Goal: Transaction & Acquisition: Download file/media

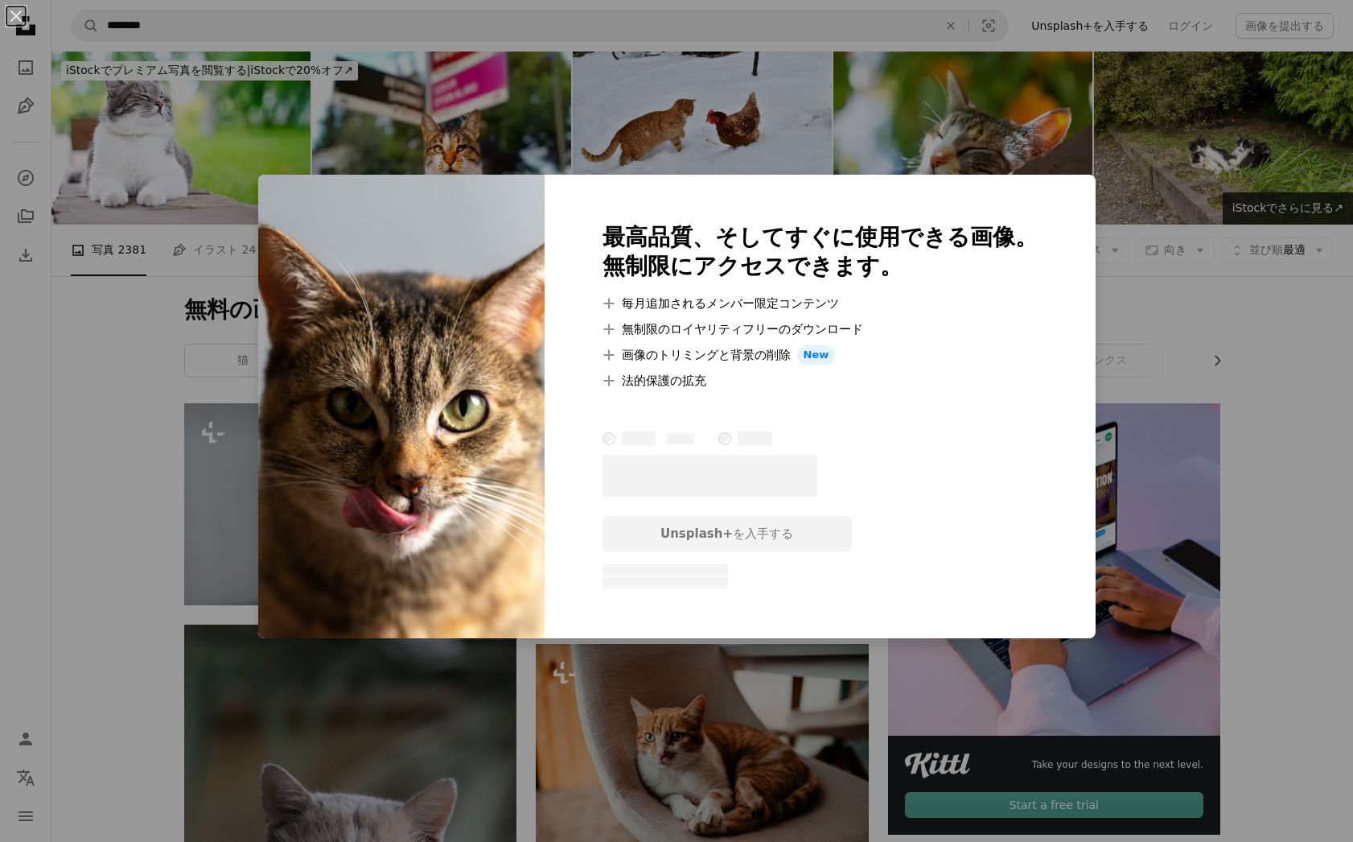
scroll to position [217, 0]
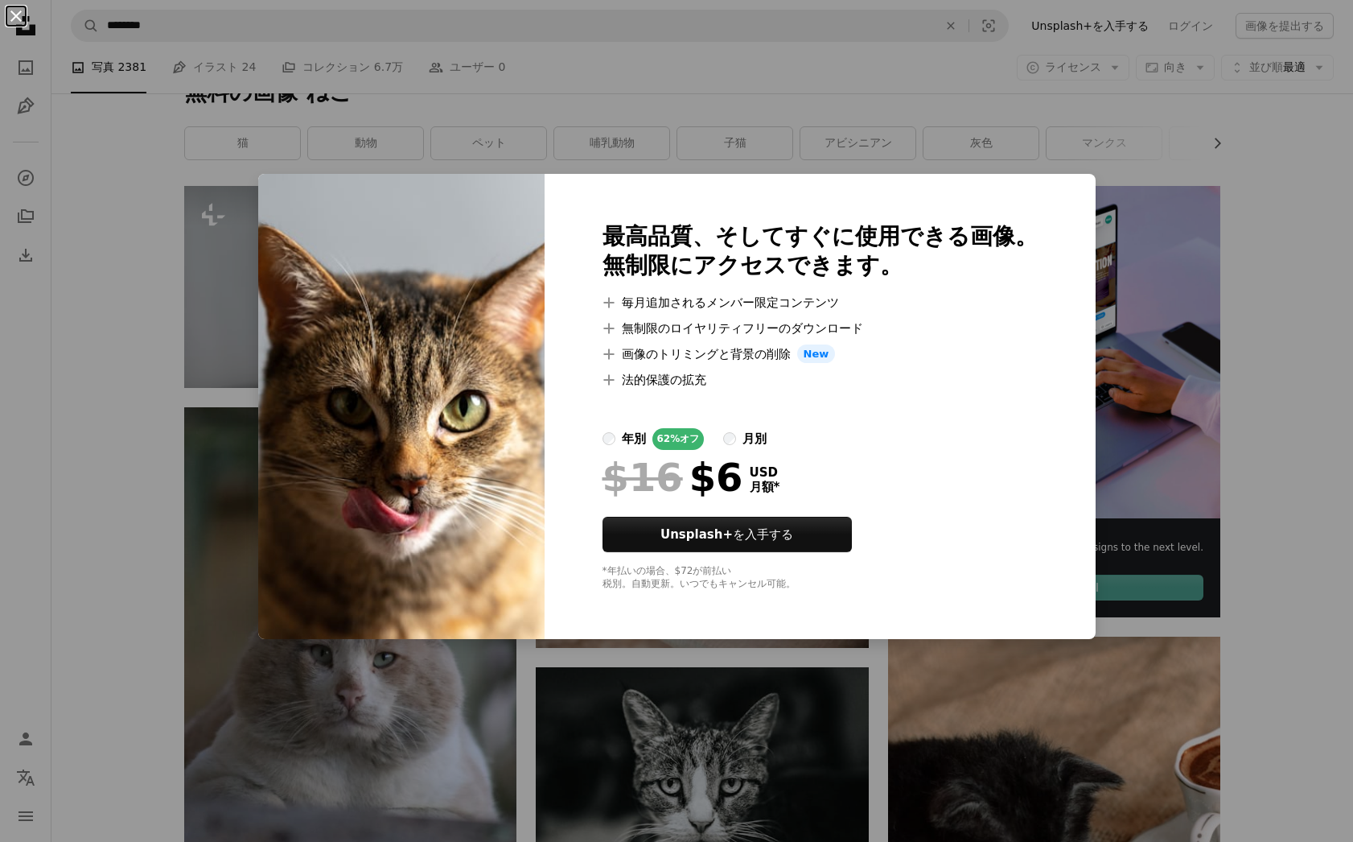
click at [13, 13] on button "An X shape" at bounding box center [15, 15] width 19 height 19
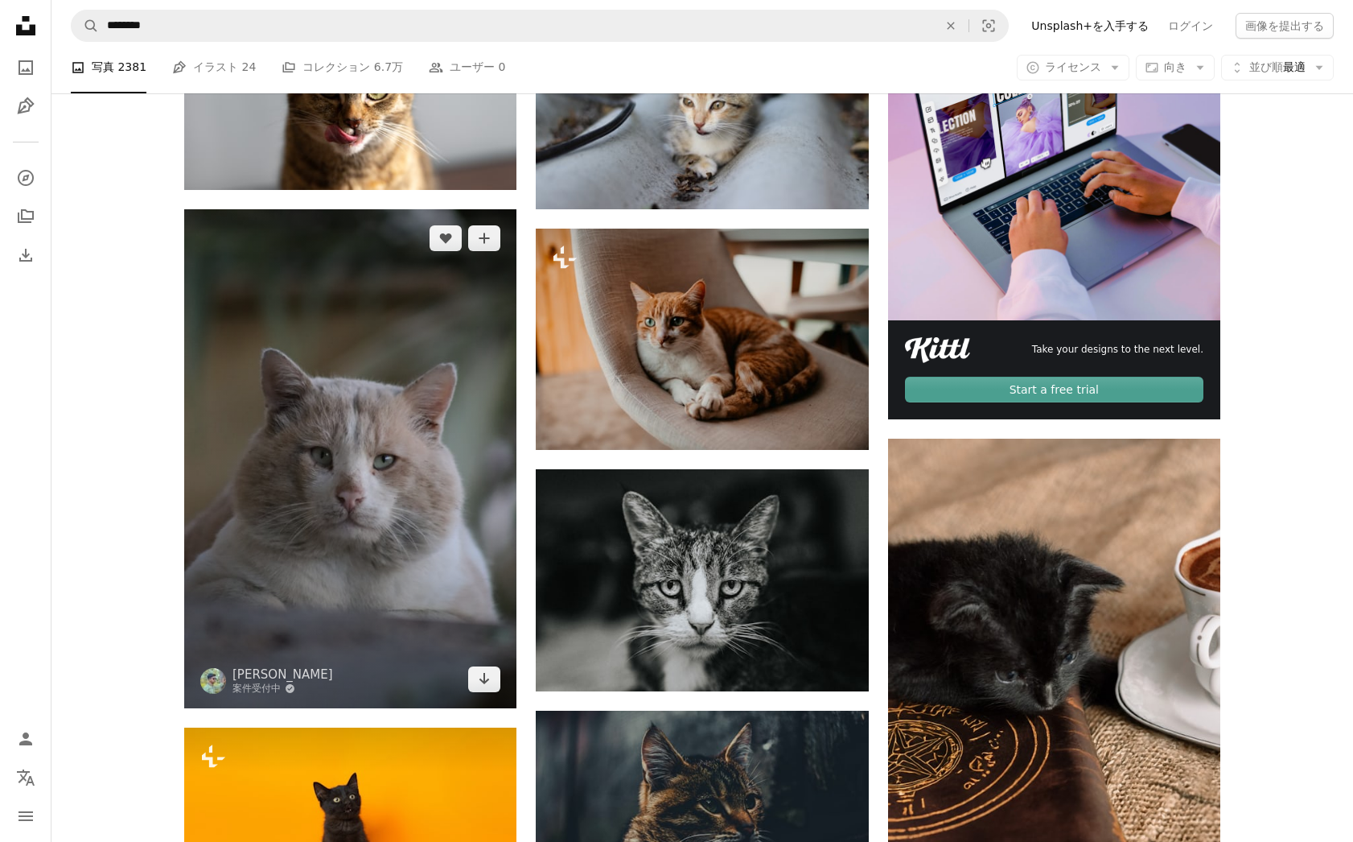
scroll to position [417, 0]
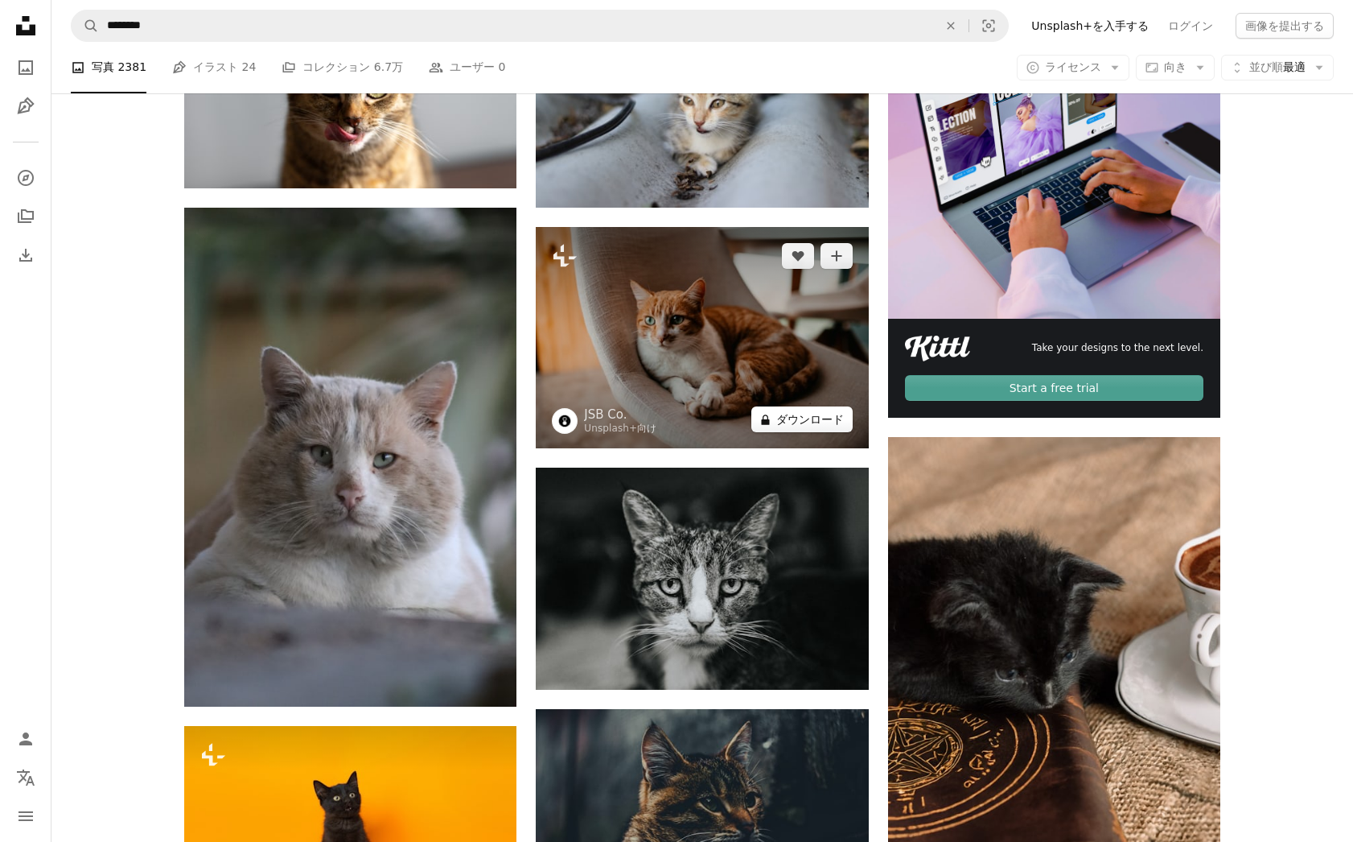
click at [773, 424] on button "A lock ダウンロード" at bounding box center [802, 419] width 101 height 26
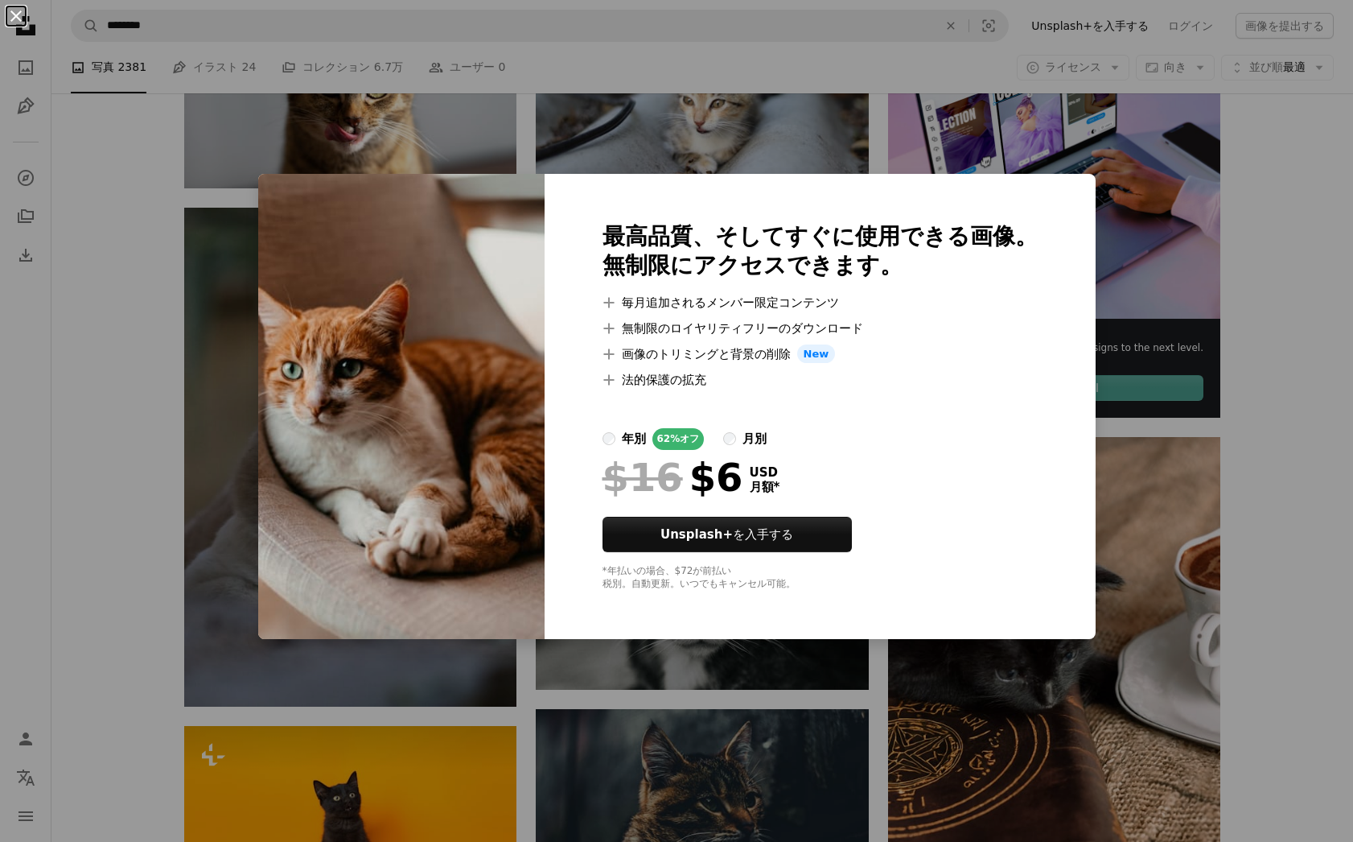
click at [10, 14] on button "An X shape" at bounding box center [15, 15] width 19 height 19
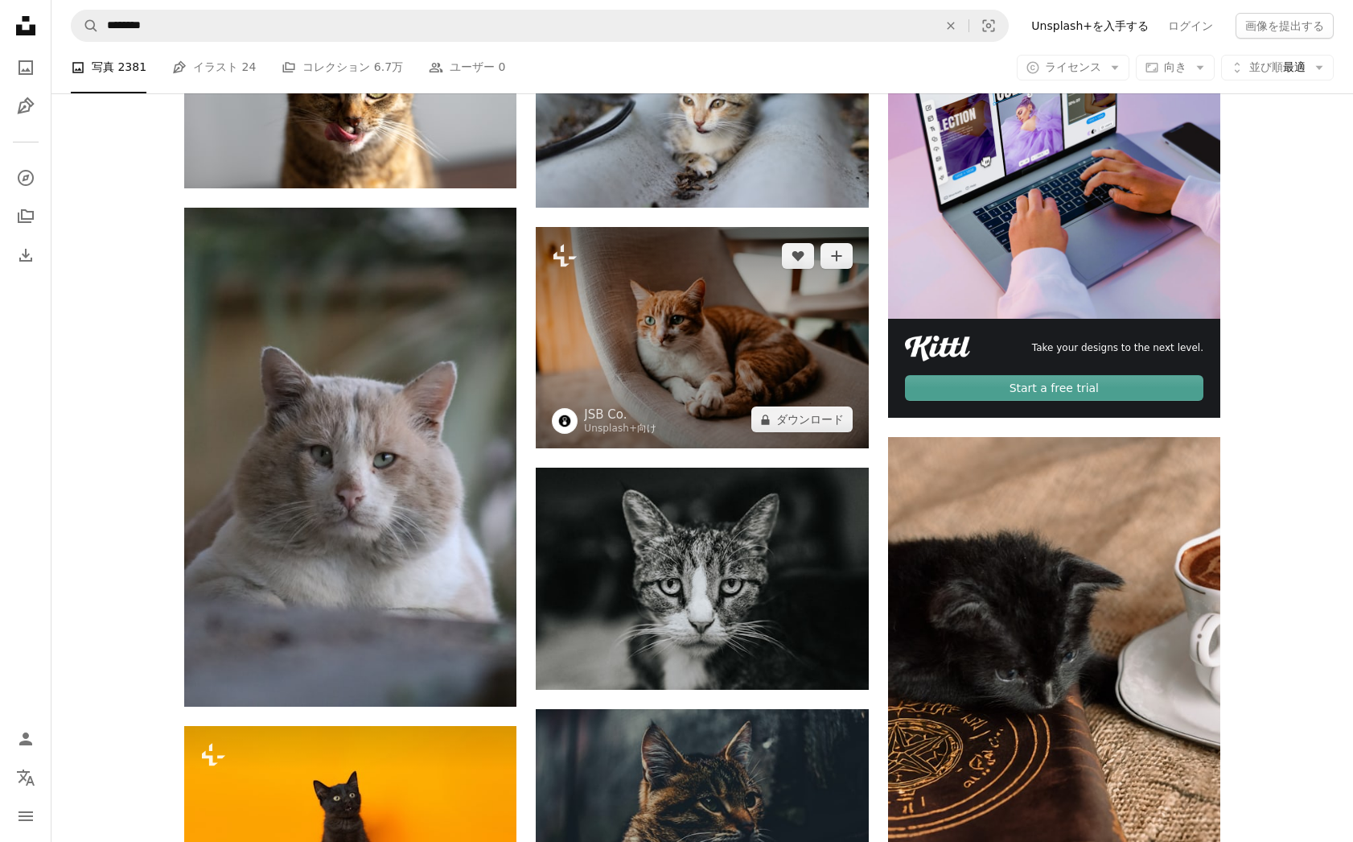
click at [687, 351] on img at bounding box center [702, 337] width 332 height 221
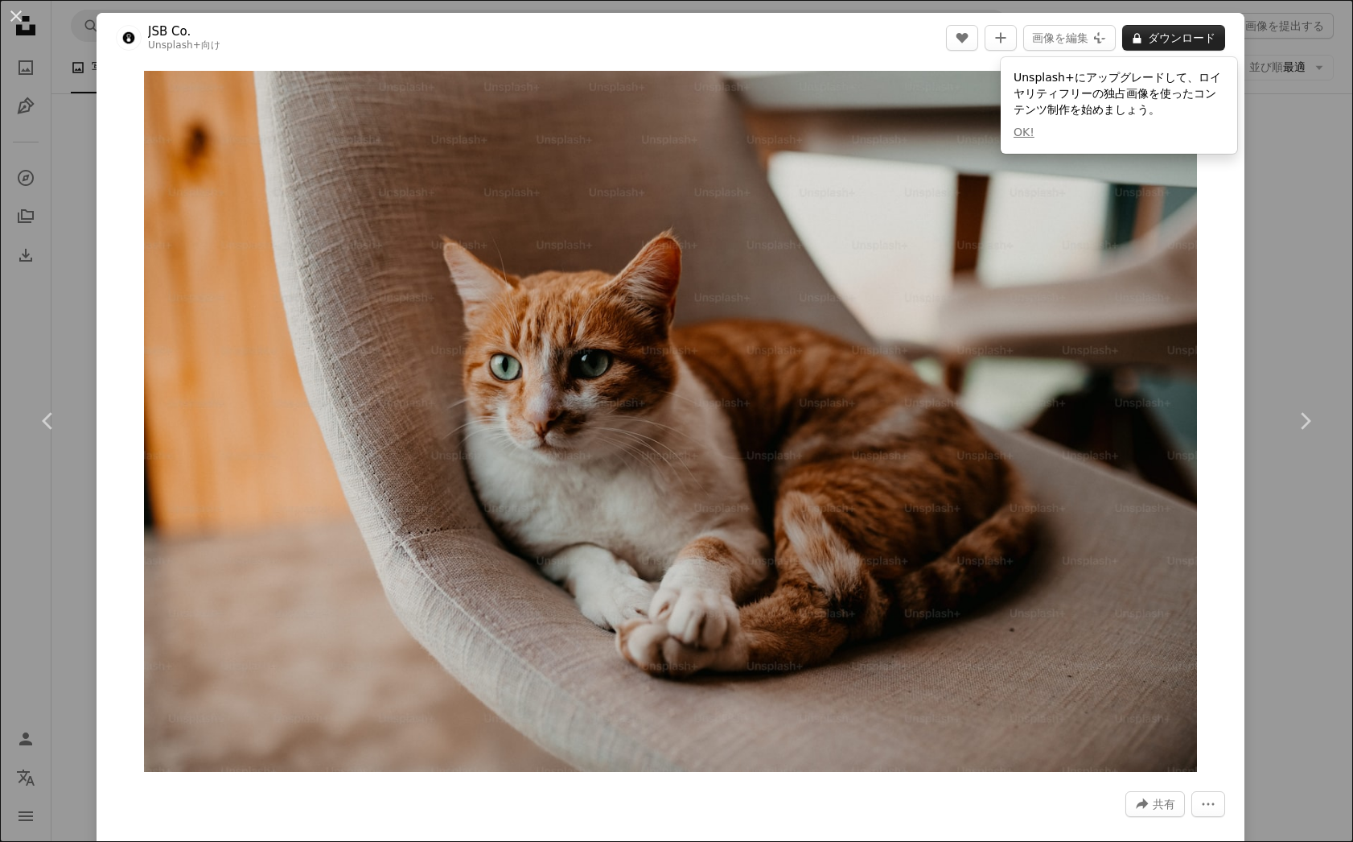
click at [1193, 36] on button "A lock ダウンロード" at bounding box center [1173, 38] width 103 height 26
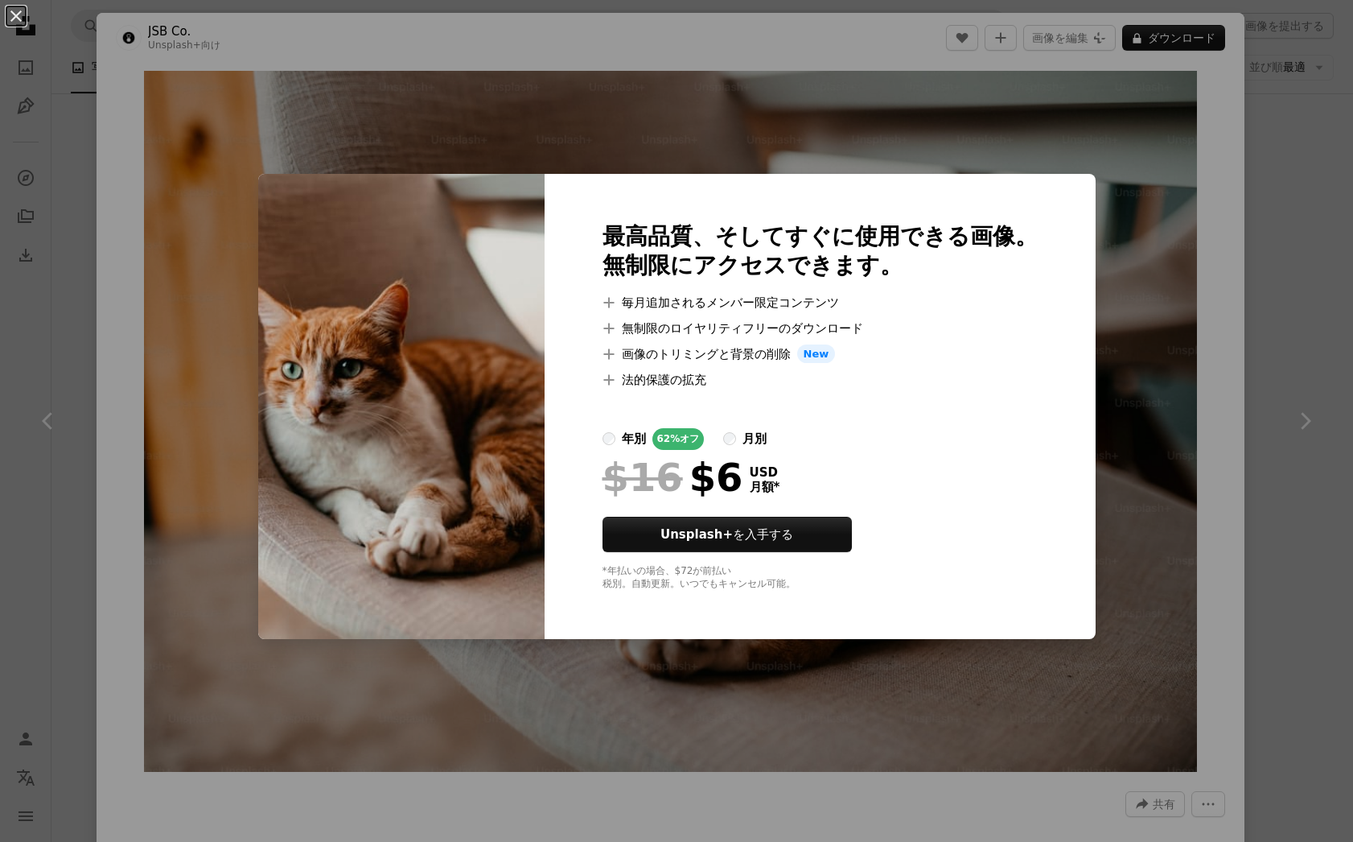
click at [10, 19] on button "An X shape" at bounding box center [15, 15] width 19 height 19
